Goal: Task Accomplishment & Management: Complete application form

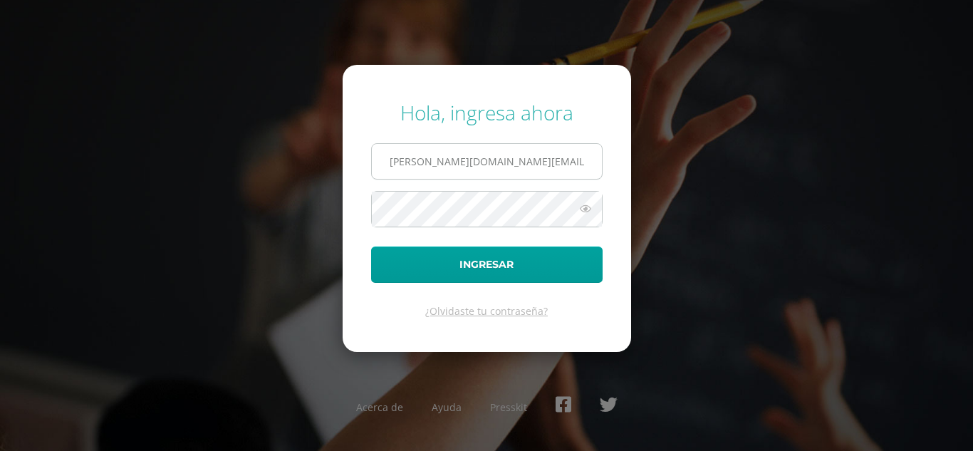
click at [445, 152] on input "mazariegos.kn@continentalamericano.edu.gt" at bounding box center [487, 161] width 230 height 35
click at [454, 155] on input "mazariegos.kn@continentalamericano.edu.gt" at bounding box center [487, 161] width 230 height 35
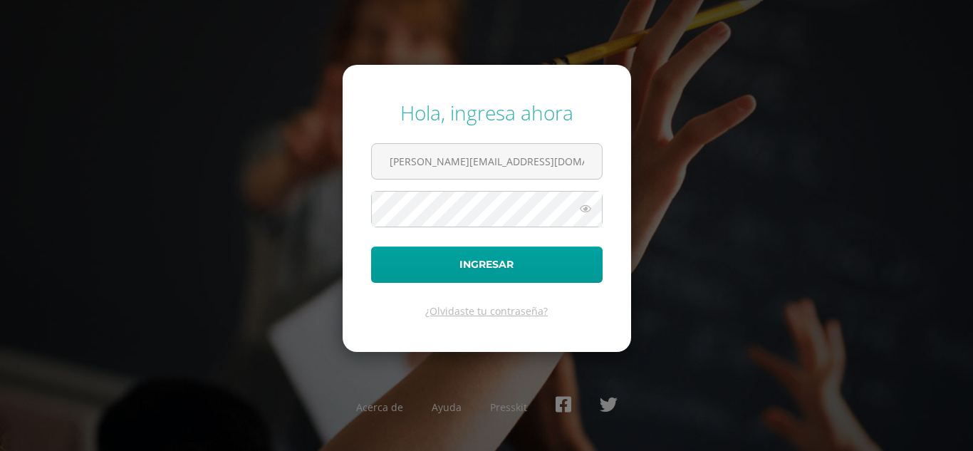
type input "rodas.vs@continentalamericano.edu.gt"
click at [371, 246] on button "Ingresar" at bounding box center [486, 264] width 231 height 36
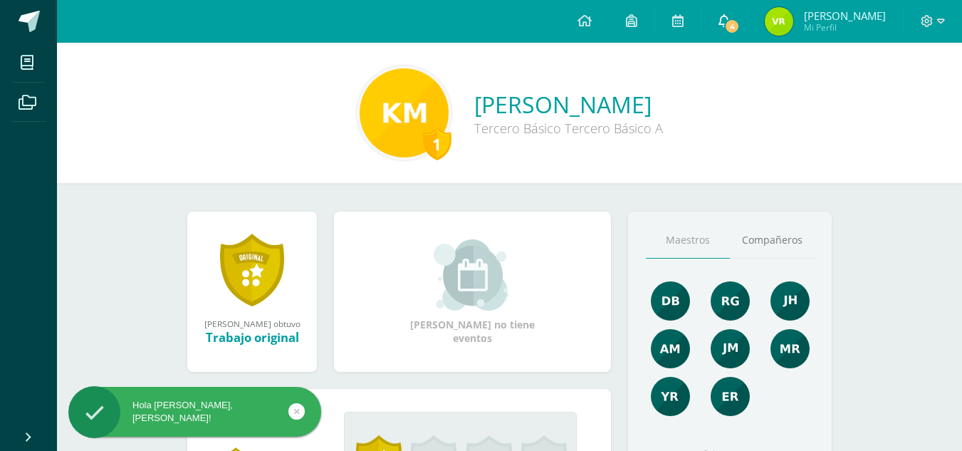
click at [740, 19] on span "4" at bounding box center [732, 27] width 16 height 16
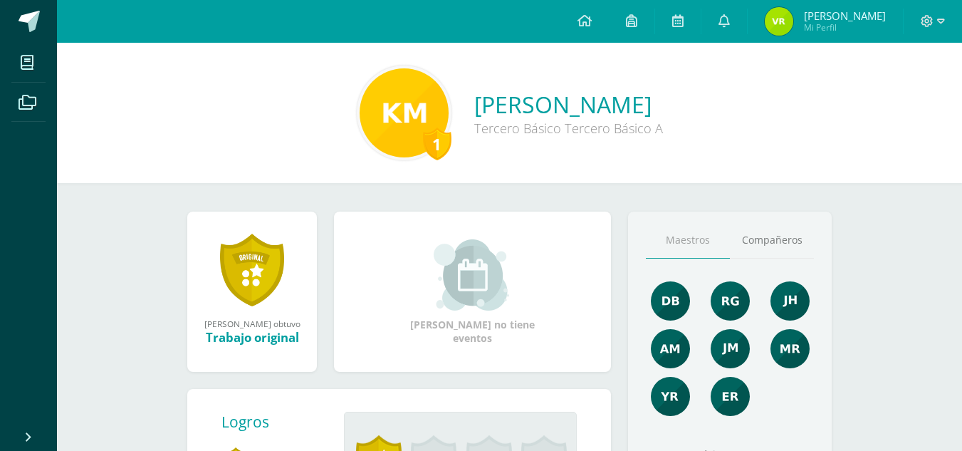
click at [525, 187] on div "Kaori Nicole ganó el logro: Trabajo original Asignado por Eligia Romero 29 de M…" at bounding box center [509, 451] width 701 height 537
click at [858, 13] on span "[PERSON_NAME]" at bounding box center [845, 16] width 82 height 14
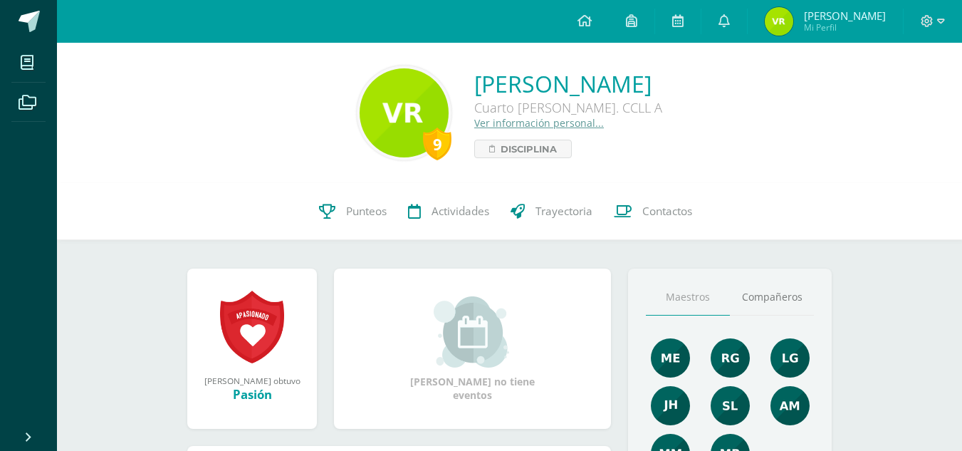
click at [866, 14] on span "[PERSON_NAME]" at bounding box center [845, 16] width 82 height 14
click at [607, 12] on link at bounding box center [584, 21] width 48 height 43
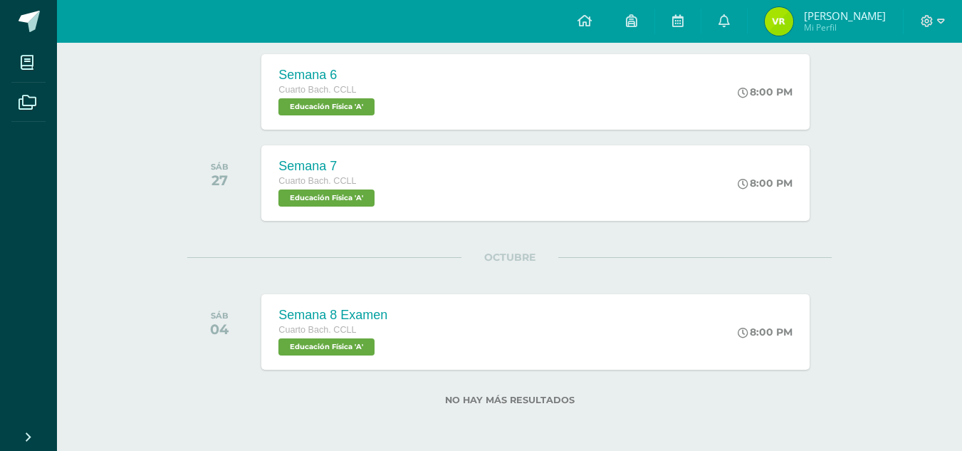
scroll to position [115, 0]
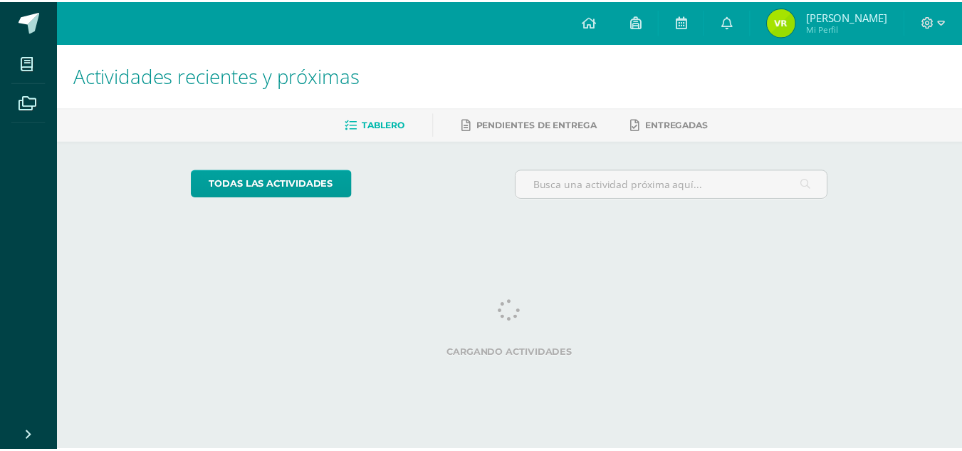
scroll to position [0, 6]
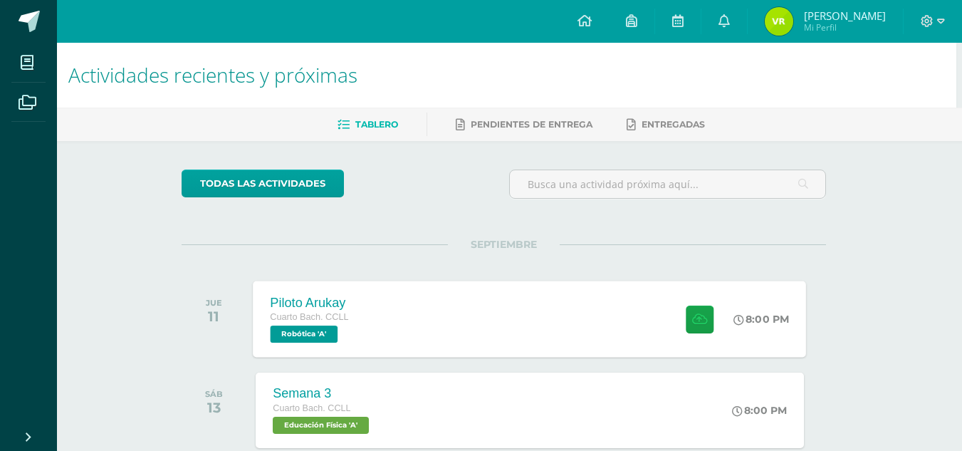
click at [369, 314] on div "Piloto Arukay Cuarto Bach. CCLL Robótica 'A' 8:00 PM Piloto Arukay Robótica" at bounding box center [529, 319] width 553 height 76
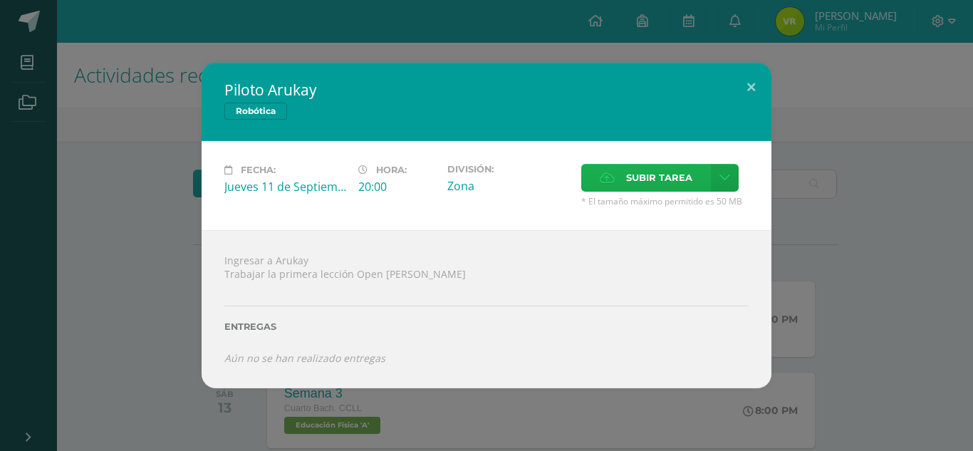
drag, startPoint x: 646, startPoint y: 230, endPoint x: 679, endPoint y: 176, distance: 63.3
click at [679, 176] on div "Piloto Arukay Robótica Fecha: [DATE] Hora: 20:00 División: Zona Cancelar" at bounding box center [486, 225] width 570 height 325
click at [629, 251] on div "Ingresar a [PERSON_NAME] la primera lección Open [PERSON_NAME] Entregas Aún no …" at bounding box center [486, 308] width 570 height 157
click at [641, 187] on span "Subir tarea" at bounding box center [659, 177] width 66 height 26
click at [0, 0] on input "Subir tarea" at bounding box center [0, 0] width 0 height 0
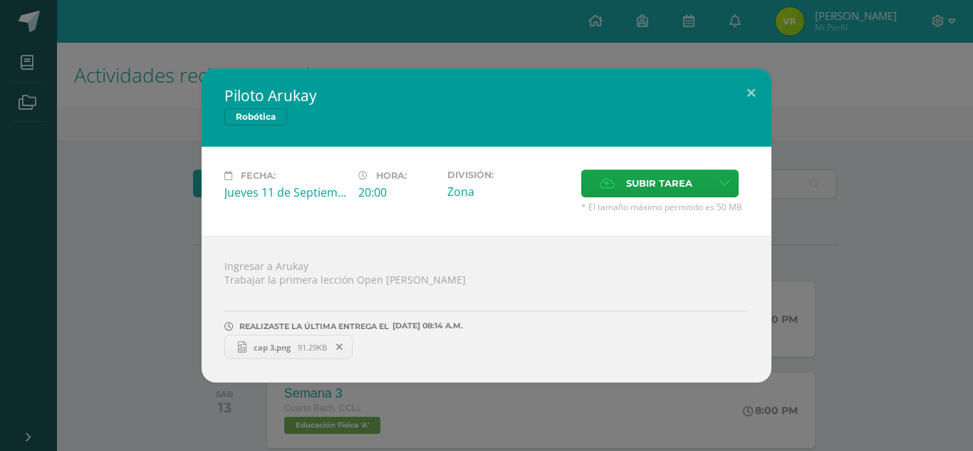
click at [271, 347] on span "cap 3.png" at bounding box center [271, 347] width 51 height 11
click at [753, 88] on button at bounding box center [750, 92] width 41 height 48
